Goal: Find specific fact: Find specific fact

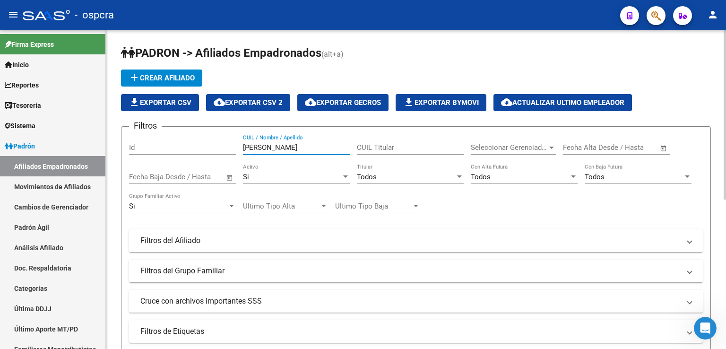
drag, startPoint x: 271, startPoint y: 142, endPoint x: 134, endPoint y: 142, distance: 137.5
click at [134, 142] on div "Filtros Id [PERSON_NAME] CUIL / Nombre / Apellido CUIL Titular Seleccionar Gere…" at bounding box center [416, 238] width 574 height 208
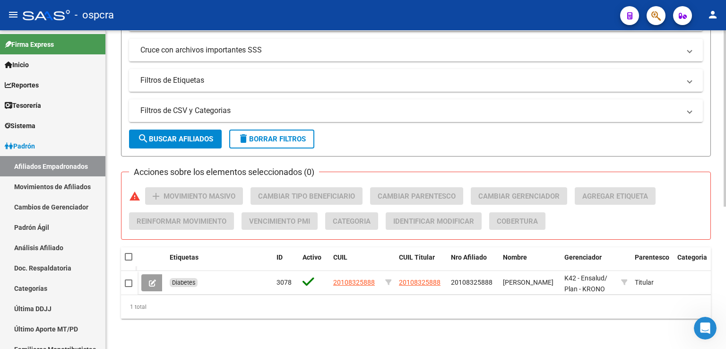
scroll to position [257, 0]
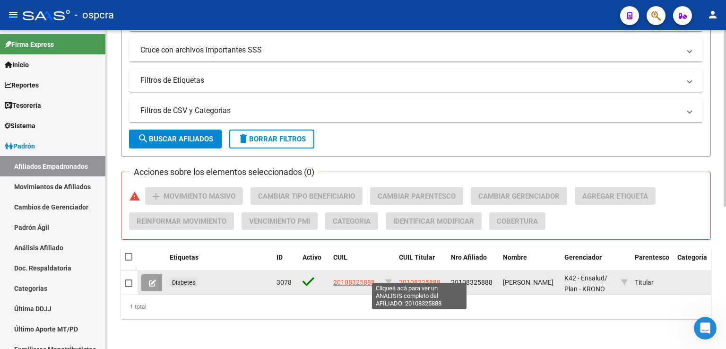
type input "[PERSON_NAME]"
click at [427, 278] on span "20108325888" at bounding box center [420, 282] width 42 height 8
type textarea "20108325888"
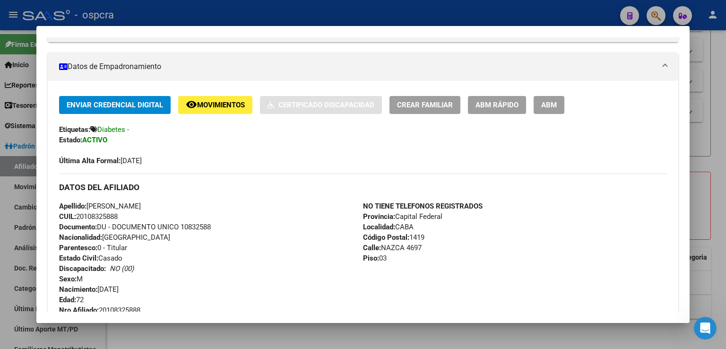
scroll to position [327, 0]
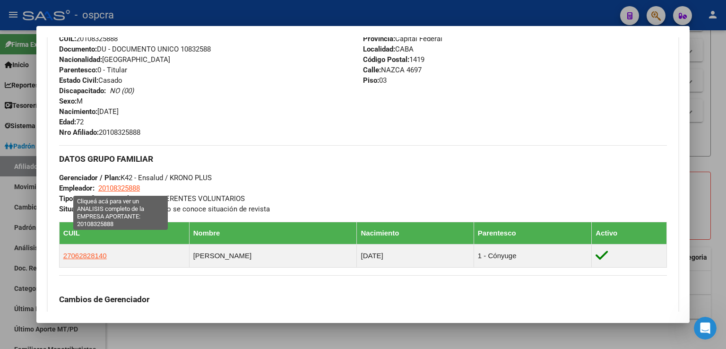
drag, startPoint x: 152, startPoint y: 186, endPoint x: 148, endPoint y: 189, distance: 5.4
click at [100, 184] on div "DATOS GRUPO FAMILIAR Gerenciador / Plan: K42 - Ensalud / KRONO PLUS Empleador: …" at bounding box center [363, 179] width 608 height 69
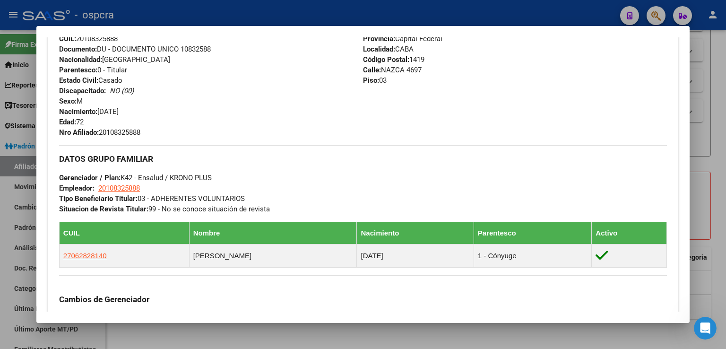
copy span "20108325888"
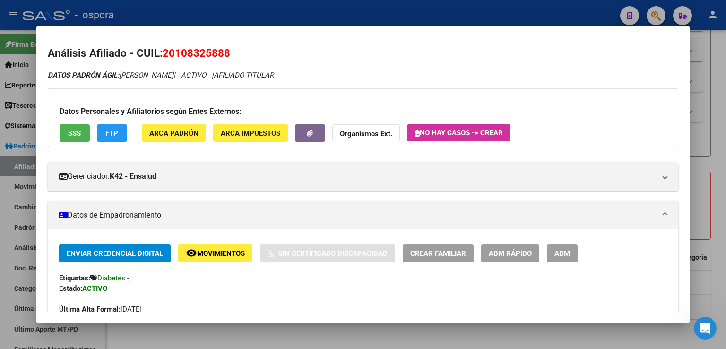
scroll to position [0, 0]
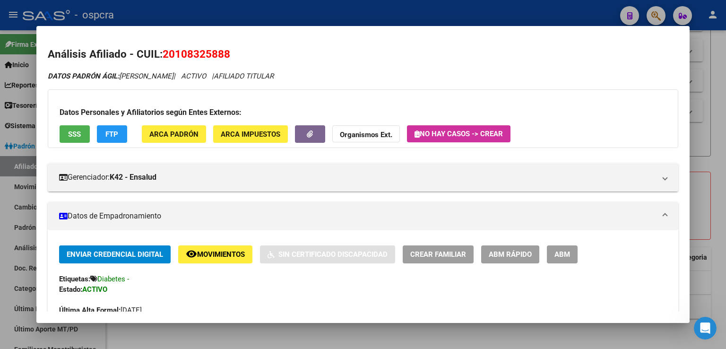
click at [699, 97] on div at bounding box center [363, 174] width 726 height 349
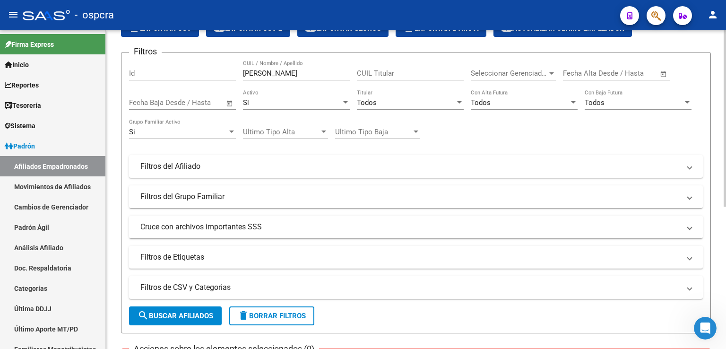
scroll to position [68, 0]
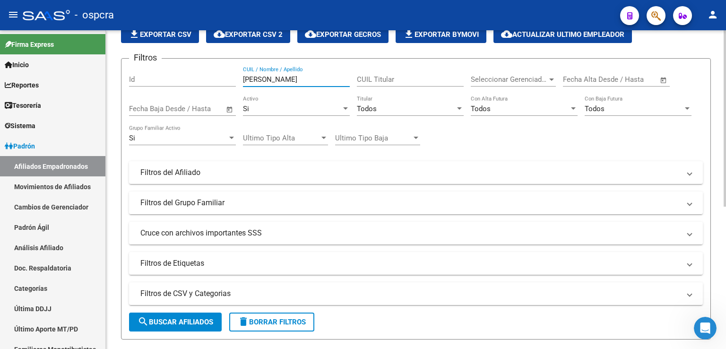
drag, startPoint x: 297, startPoint y: 80, endPoint x: 140, endPoint y: 53, distance: 158.6
click at [140, 66] on div "Filtros Id [PERSON_NAME] CUIL / Nombre / Apellido CUIL Titular Seleccionar Gere…" at bounding box center [416, 170] width 574 height 208
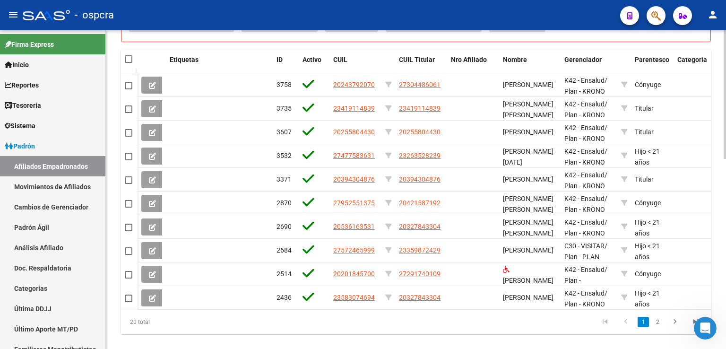
scroll to position [1, 0]
type input "[PERSON_NAME]"
click at [657, 327] on link "2" at bounding box center [657, 322] width 11 height 10
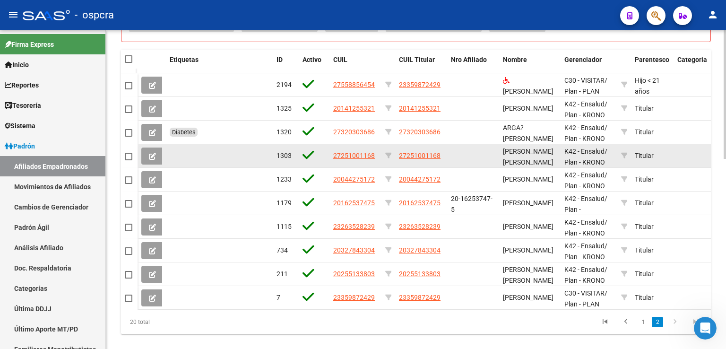
scroll to position [0, 0]
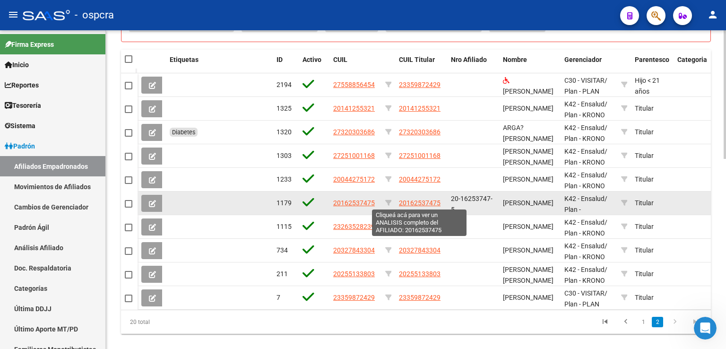
click at [422, 199] on span "20162537475" at bounding box center [420, 203] width 42 height 8
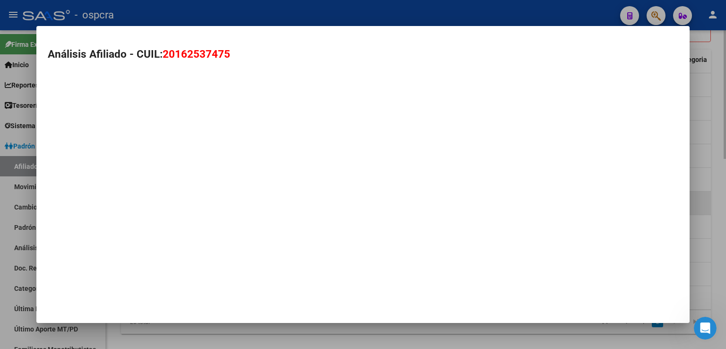
type textarea "20162537475"
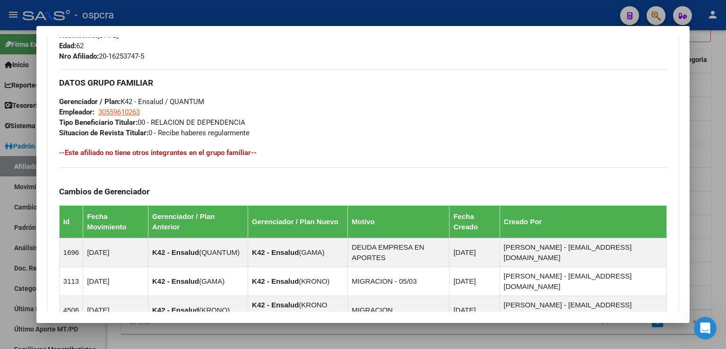
scroll to position [232, 0]
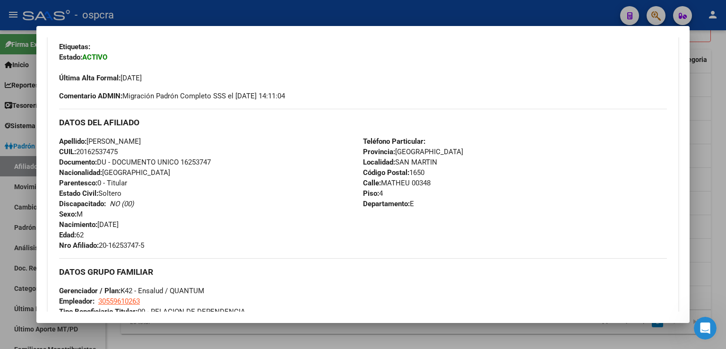
drag, startPoint x: 78, startPoint y: 154, endPoint x: 123, endPoint y: 152, distance: 44.9
click at [123, 152] on div "Apellido: [PERSON_NAME]: 20162537475 Documento: DU - DOCUMENTO UNICO 16253747 N…" at bounding box center [211, 193] width 304 height 114
copy span "20162537475"
click at [712, 152] on div at bounding box center [363, 174] width 726 height 349
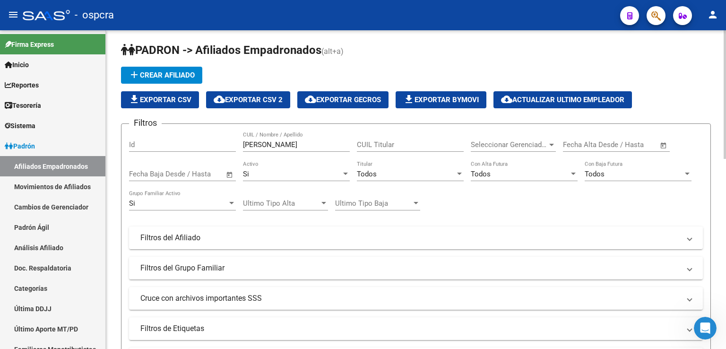
scroll to position [0, 0]
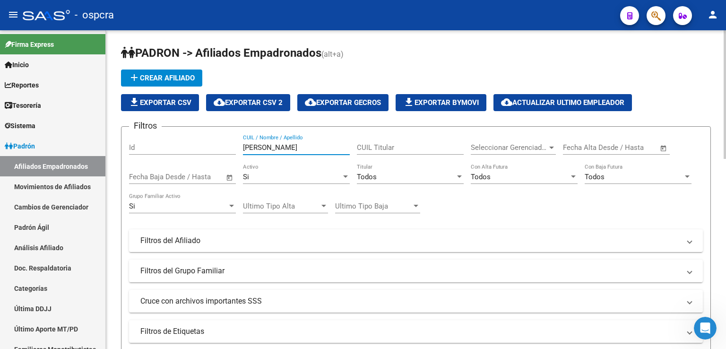
drag, startPoint x: 274, startPoint y: 149, endPoint x: 230, endPoint y: 142, distance: 44.0
click at [230, 142] on div "Filtros Id garcia CUIL / Nombre / Apellido CUIL Titular Seleccionar Gerenciador…" at bounding box center [416, 238] width 574 height 208
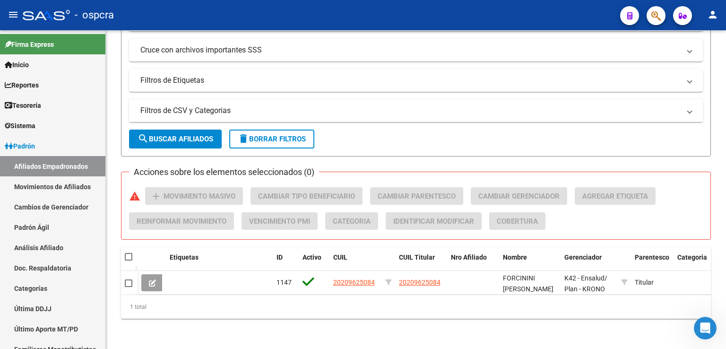
scroll to position [257, 0]
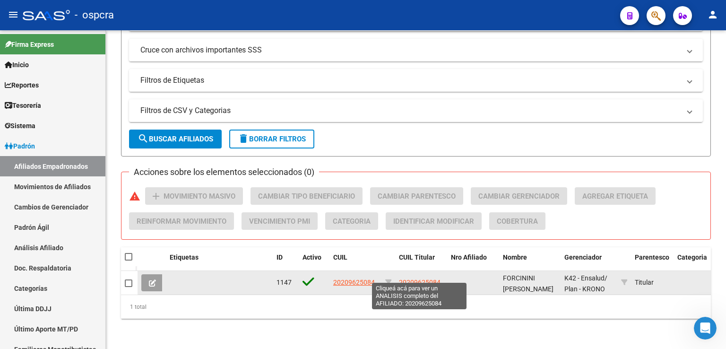
type input "forcinini"
click at [436, 278] on span "20209625084" at bounding box center [420, 282] width 42 height 8
type textarea "20209625084"
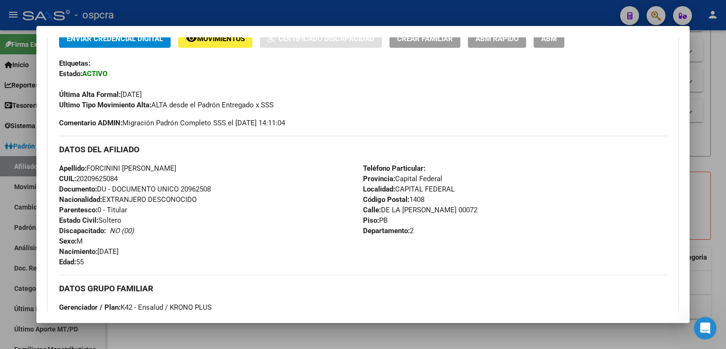
scroll to position [236, 0]
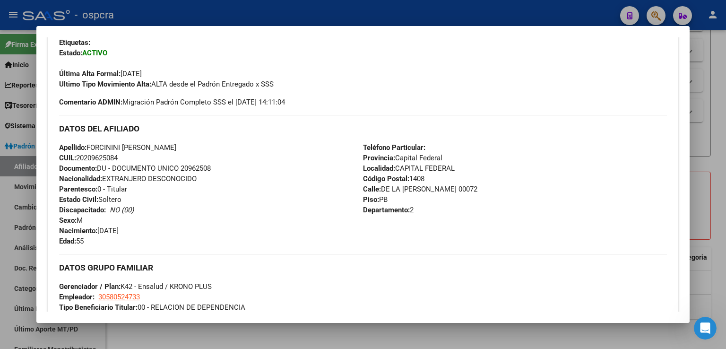
drag, startPoint x: 126, startPoint y: 154, endPoint x: 77, endPoint y: 160, distance: 49.6
click at [77, 160] on div "Apellido: [PERSON_NAME]: 20209625084 Documento: DU - DOCUMENTO UNICO 20962508 N…" at bounding box center [211, 194] width 304 height 104
copy span "20209625084"
click at [707, 144] on div at bounding box center [363, 174] width 726 height 349
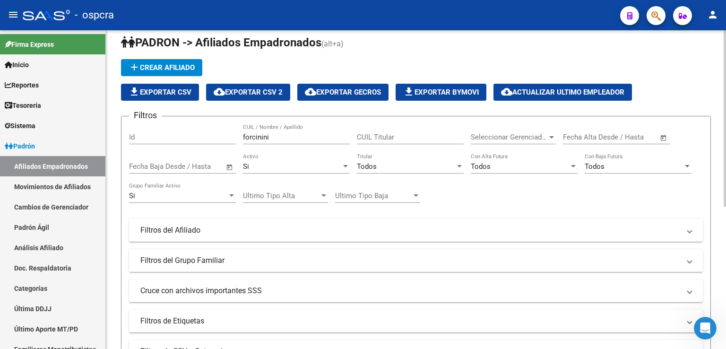
scroll to position [0, 0]
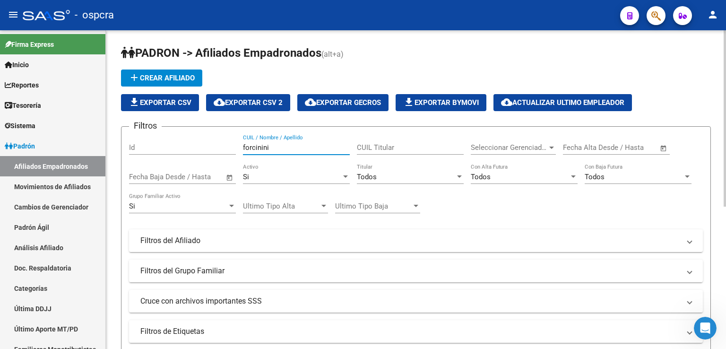
drag, startPoint x: 301, startPoint y: 150, endPoint x: 218, endPoint y: 140, distance: 83.3
click at [218, 140] on div "Filtros Id forcinini CUIL / Nombre / Apellido CUIL Titular Seleccionar Gerencia…" at bounding box center [416, 238] width 574 height 208
type input "guerrero"
drag, startPoint x: 324, startPoint y: 141, endPoint x: 129, endPoint y: 142, distance: 195.6
click at [129, 142] on form "Filtros Id guerrero CUIL / Nombre / Apellido CUIL Titular Seleccionar Gerenciad…" at bounding box center [416, 266] width 590 height 281
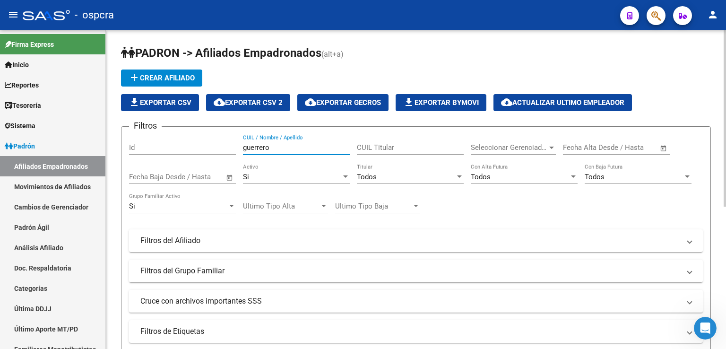
drag, startPoint x: 292, startPoint y: 151, endPoint x: 204, endPoint y: 146, distance: 88.0
click at [204, 146] on div "Filtros Id guerrero CUIL / Nombre / Apellido CUIL Titular Seleccionar Gerenciad…" at bounding box center [416, 238] width 574 height 208
click at [300, 146] on input "CUIL / Nombre / Apellido" at bounding box center [296, 147] width 107 height 9
drag, startPoint x: 288, startPoint y: 147, endPoint x: 285, endPoint y: 140, distance: 7.0
click at [288, 146] on input "CUIL / Nombre / Apellido" at bounding box center [296, 147] width 107 height 9
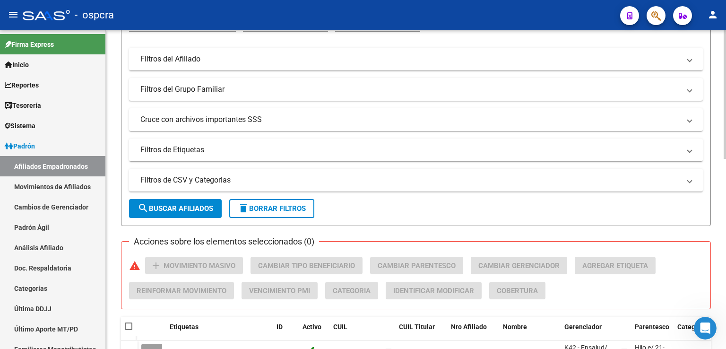
scroll to position [470, 0]
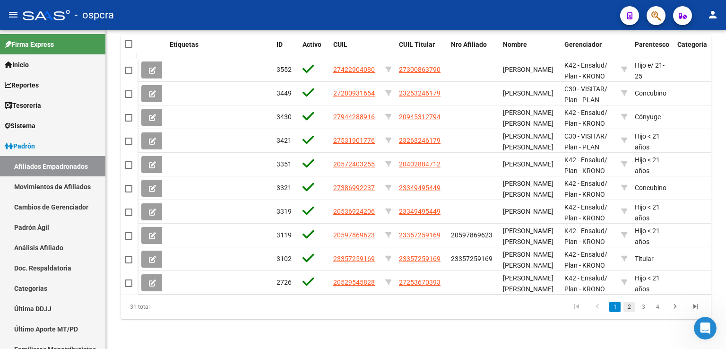
click at [627, 303] on link "2" at bounding box center [628, 306] width 11 height 10
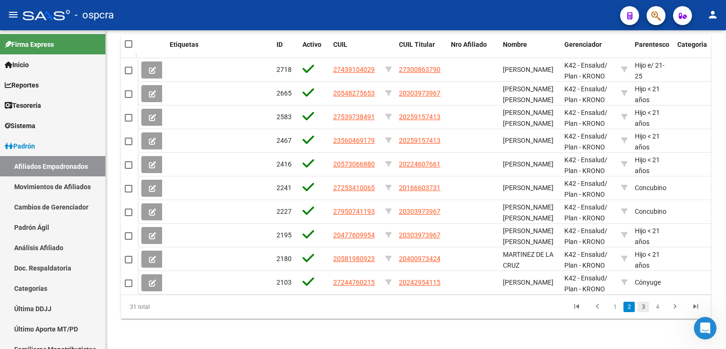
click at [644, 303] on link "3" at bounding box center [642, 306] width 11 height 10
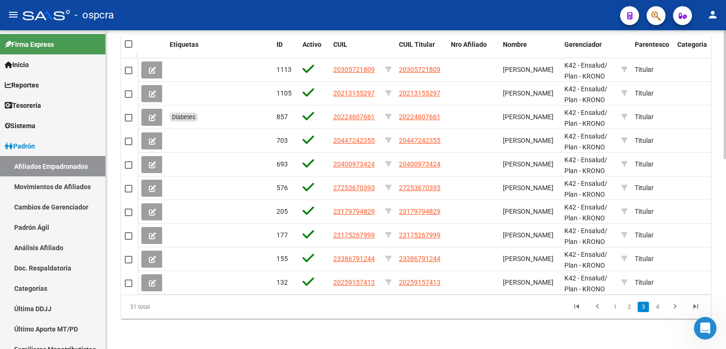
click at [656, 308] on link "4" at bounding box center [657, 306] width 11 height 10
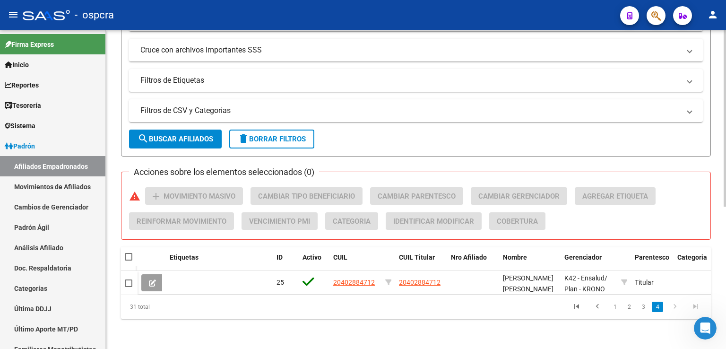
scroll to position [257, 0]
click at [641, 307] on link "3" at bounding box center [642, 306] width 11 height 10
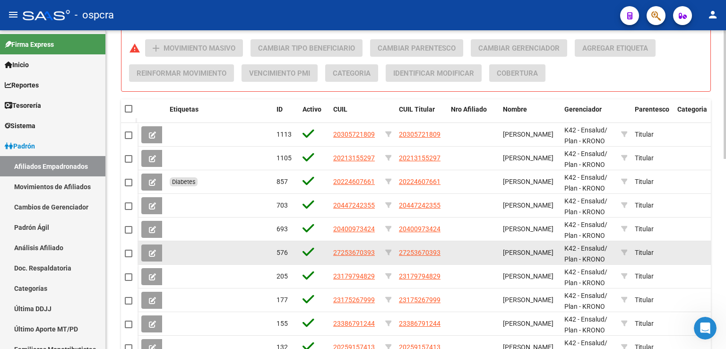
scroll to position [446, 0]
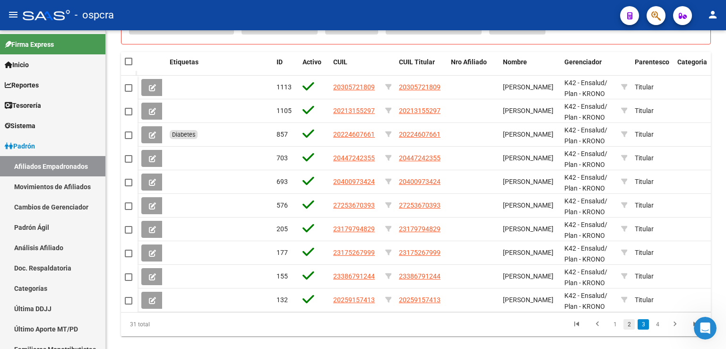
click at [631, 327] on link "2" at bounding box center [628, 324] width 11 height 10
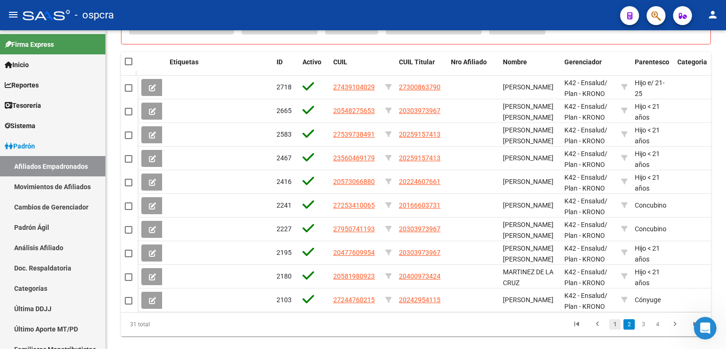
click at [614, 327] on link "1" at bounding box center [614, 324] width 11 height 10
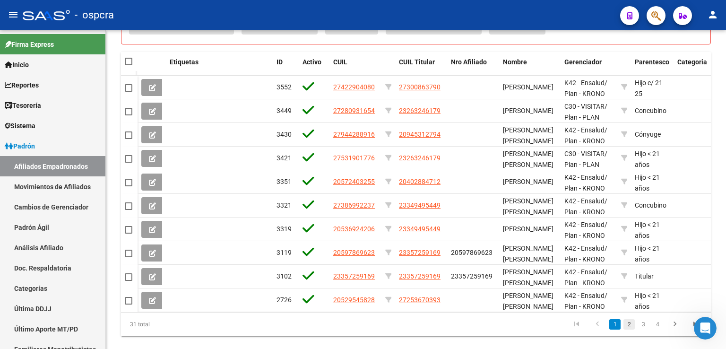
click at [629, 329] on link "2" at bounding box center [628, 324] width 11 height 10
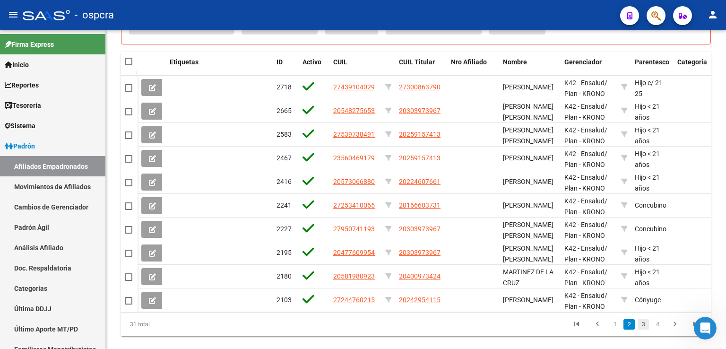
click at [643, 329] on link "3" at bounding box center [642, 324] width 11 height 10
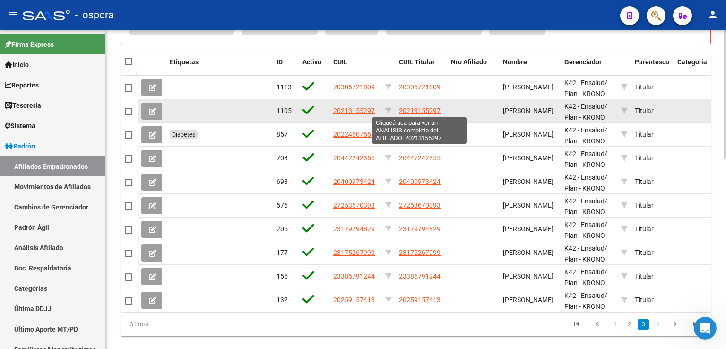
drag, startPoint x: 443, startPoint y: 109, endPoint x: 399, endPoint y: 110, distance: 44.4
click at [399, 110] on div "20213155297" at bounding box center [421, 110] width 44 height 11
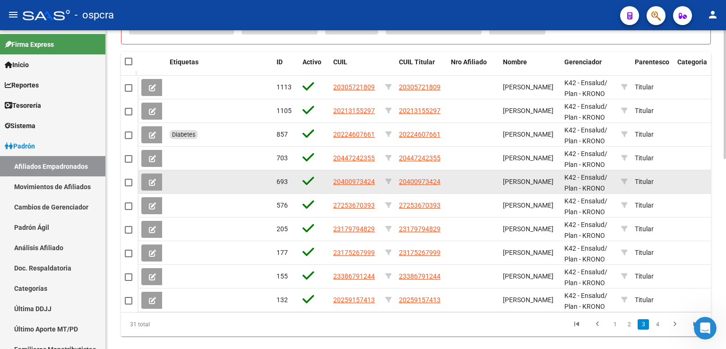
copy span "20213155297"
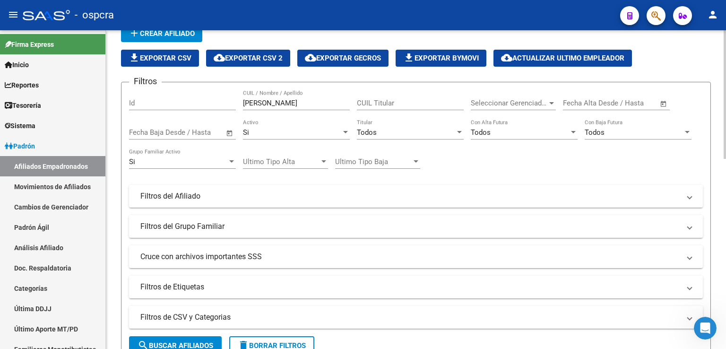
scroll to position [0, 0]
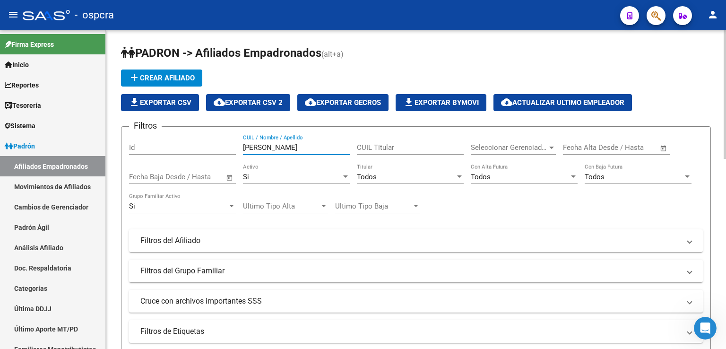
drag, startPoint x: 289, startPoint y: 146, endPoint x: 139, endPoint y: 128, distance: 151.4
click at [139, 134] on div "Filtros Id [PERSON_NAME] CUIL / Nombre / Apellido CUIL Titular Seleccionar Gere…" at bounding box center [416, 238] width 574 height 208
click at [276, 146] on input "[PERSON_NAME]" at bounding box center [296, 147] width 107 height 9
type input "[PERSON_NAME]"
